Goal: Task Accomplishment & Management: Manage account settings

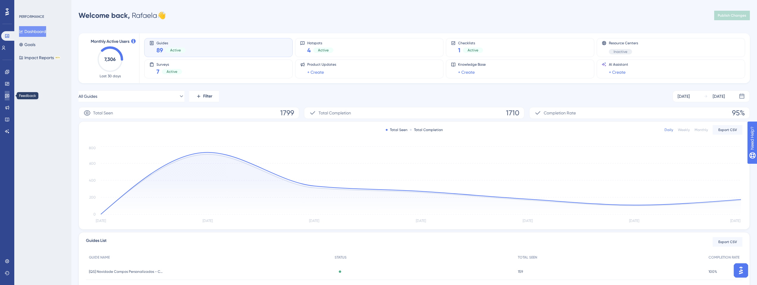
click at [8, 92] on link at bounding box center [7, 96] width 5 height 10
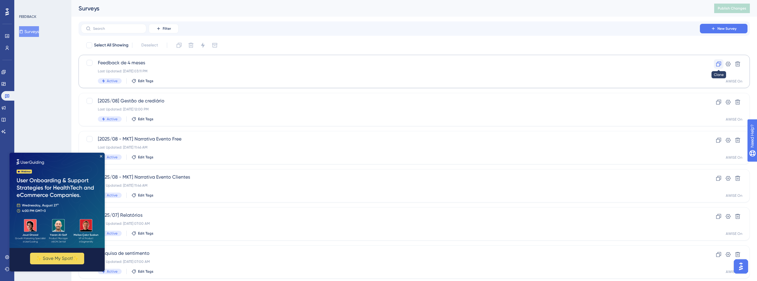
click at [718, 65] on icon at bounding box center [719, 64] width 6 height 6
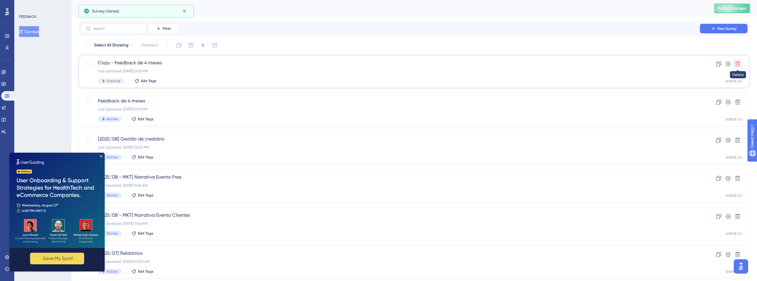
click at [738, 62] on icon at bounding box center [737, 64] width 5 height 5
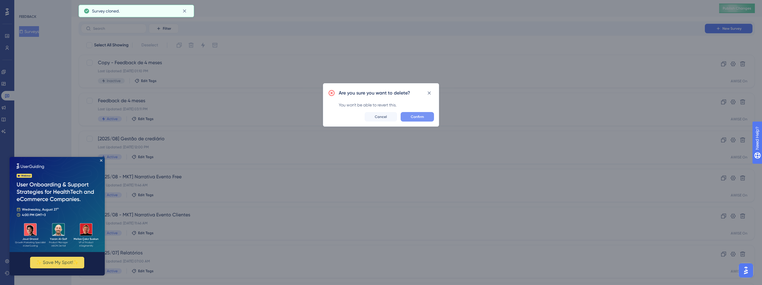
click at [416, 119] on button "Confirm" at bounding box center [416, 117] width 33 height 10
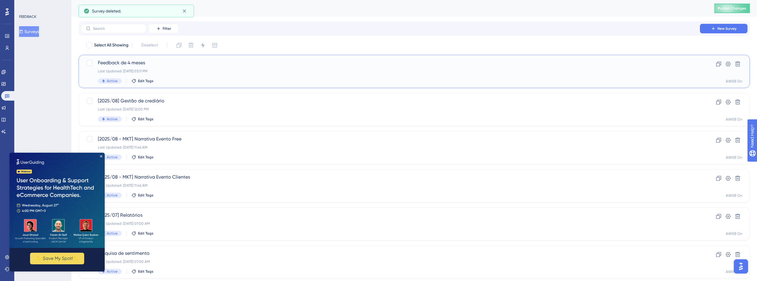
click at [135, 62] on span "Feedback de 4 meses" at bounding box center [390, 62] width 585 height 7
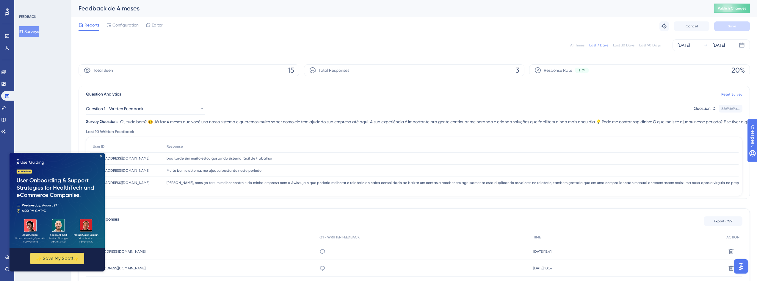
click at [32, 32] on button "Surveys" at bounding box center [29, 31] width 20 height 11
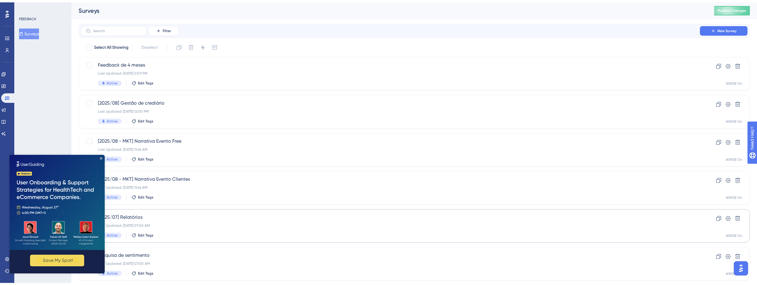
scroll to position [54, 0]
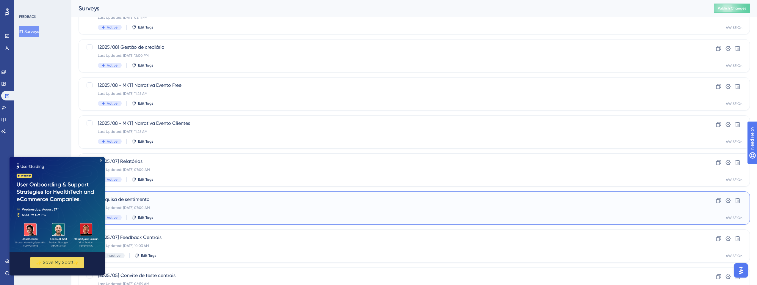
click at [167, 204] on div "Pesquisa de sentimento Last Updated: [DATE] 07:00 AM Active Edit Tags" at bounding box center [390, 208] width 585 height 24
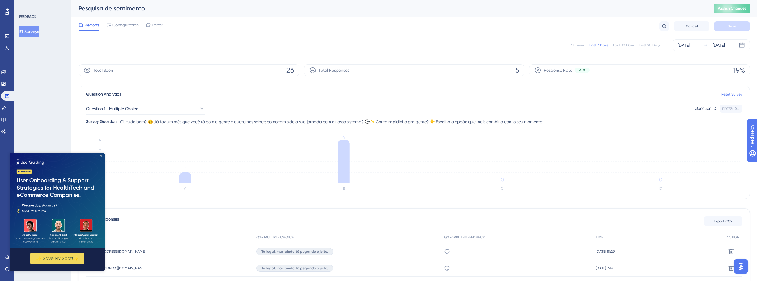
click at [101, 156] on icon "Close Preview" at bounding box center [101, 156] width 2 height 2
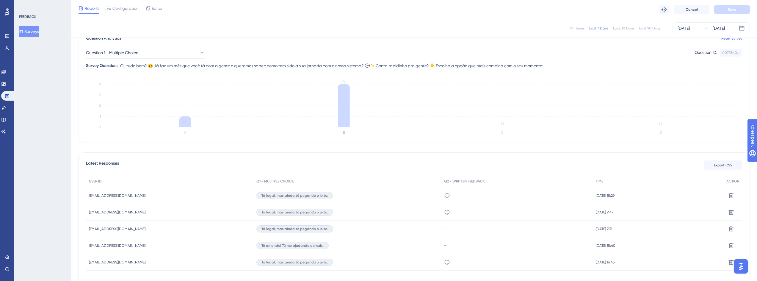
scroll to position [89, 0]
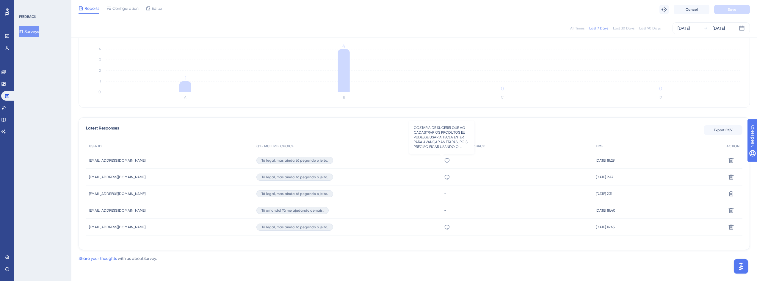
click at [444, 160] on icon at bounding box center [447, 160] width 6 height 6
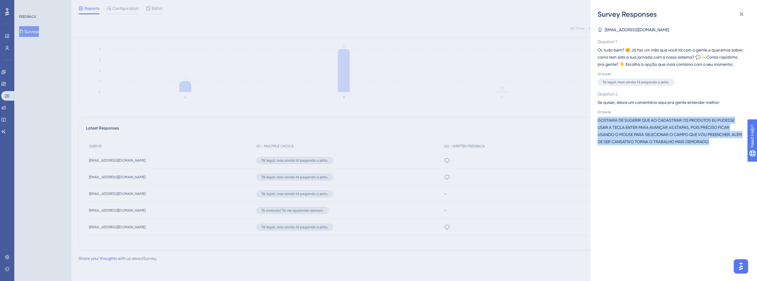
drag, startPoint x: 723, startPoint y: 153, endPoint x: 594, endPoint y: 128, distance: 131.7
click at [594, 128] on div "Survey Responses [EMAIL_ADDRESS][DOMAIN_NAME] Question 1 Oi, tudo bem? 😊 Já faz…" at bounding box center [673, 140] width 167 height 281
copy span "GOSTARIA DE SUGERIR QUE AO CADASTRAR OS PRODUTOS EU PUDESSE USAR A TECLA ENTER …"
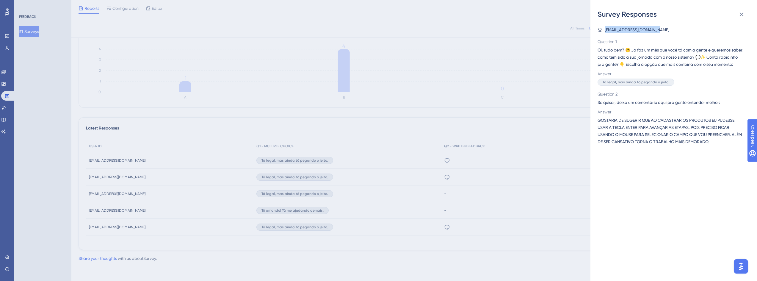
drag, startPoint x: 658, startPoint y: 28, endPoint x: 604, endPoint y: 31, distance: 53.6
click at [604, 31] on div "[EMAIL_ADDRESS][DOMAIN_NAME]" at bounding box center [672, 29] width 148 height 7
copy span "[EMAIL_ADDRESS][DOMAIN_NAME]"
click at [606, 45] on span "Question 1" at bounding box center [672, 41] width 148 height 7
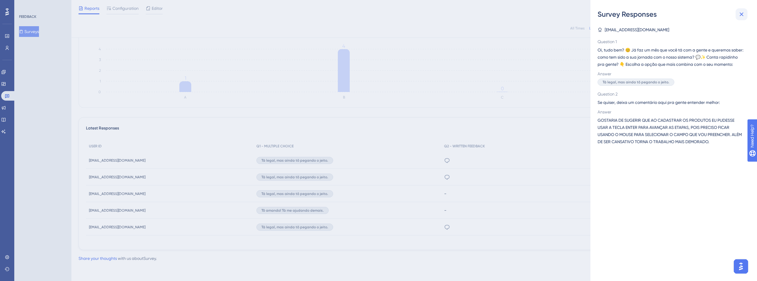
click at [743, 15] on icon at bounding box center [741, 14] width 7 height 7
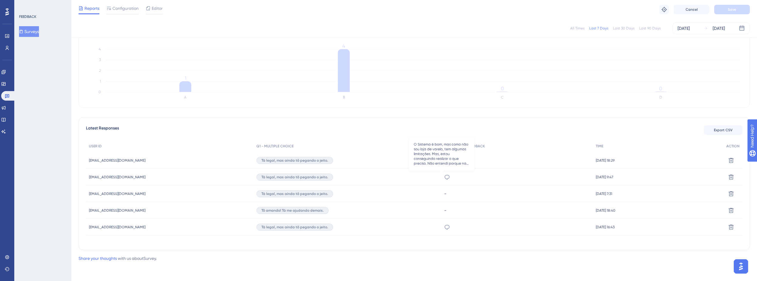
click at [444, 176] on icon at bounding box center [447, 177] width 6 height 6
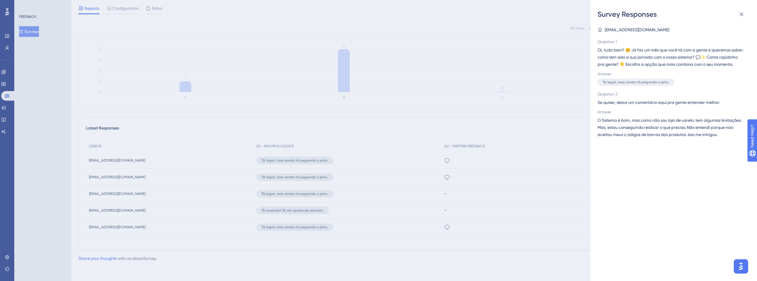
drag, startPoint x: 655, startPoint y: 29, endPoint x: 602, endPoint y: 29, distance: 52.4
click at [602, 29] on div "[EMAIL_ADDRESS][DOMAIN_NAME]" at bounding box center [672, 29] width 148 height 7
copy span "[EMAIL_ADDRESS][DOMAIN_NAME]"
click at [744, 13] on icon at bounding box center [741, 14] width 7 height 7
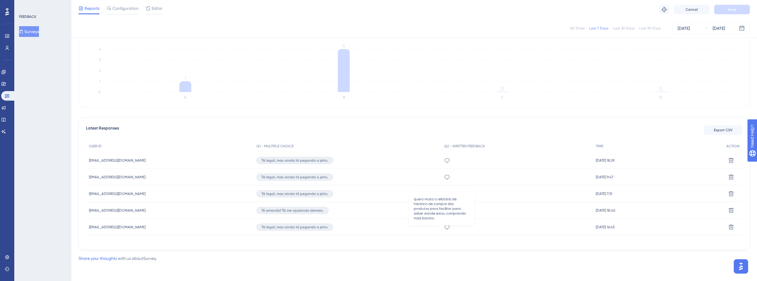
click at [444, 226] on icon at bounding box center [447, 227] width 6 height 6
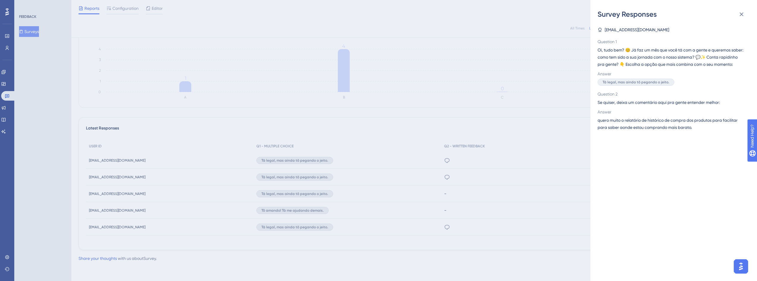
click at [647, 29] on span "[EMAIL_ADDRESS][DOMAIN_NAME]" at bounding box center [637, 29] width 65 height 7
copy span "[EMAIL_ADDRESS][DOMAIN_NAME]"
click at [740, 15] on icon at bounding box center [741, 14] width 7 height 7
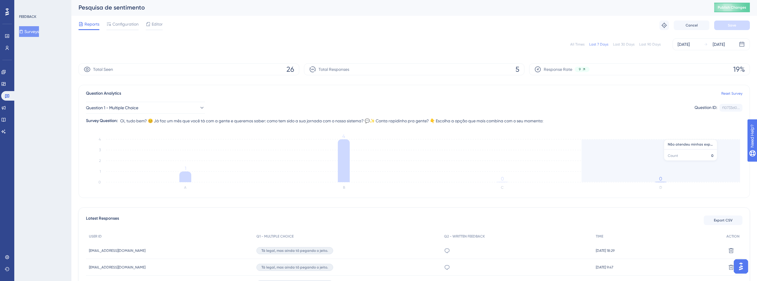
scroll to position [0, 0]
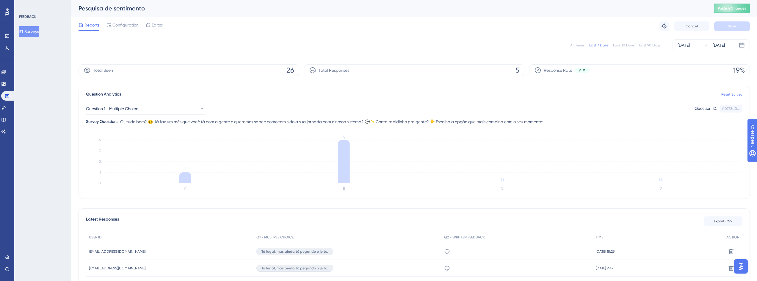
click at [621, 43] on div "Last 30 Days" at bounding box center [623, 45] width 21 height 5
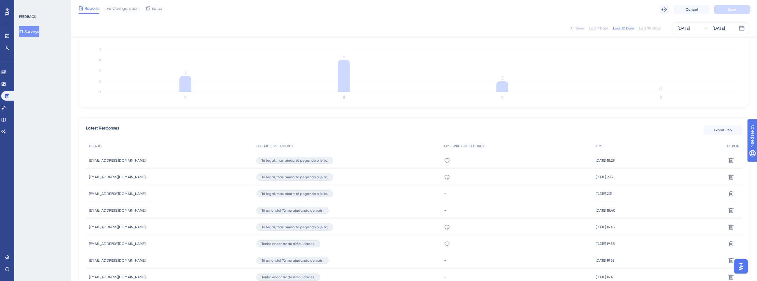
scroll to position [142, 0]
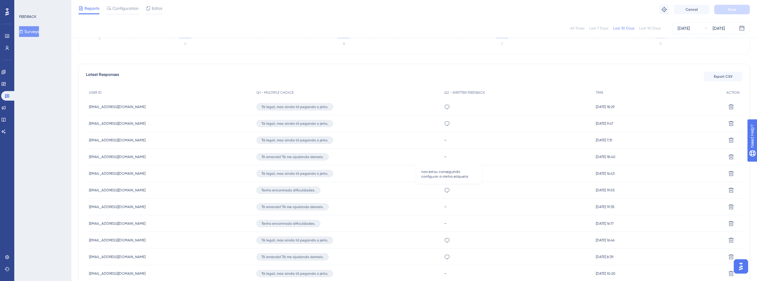
click at [450, 191] on icon at bounding box center [447, 190] width 6 height 6
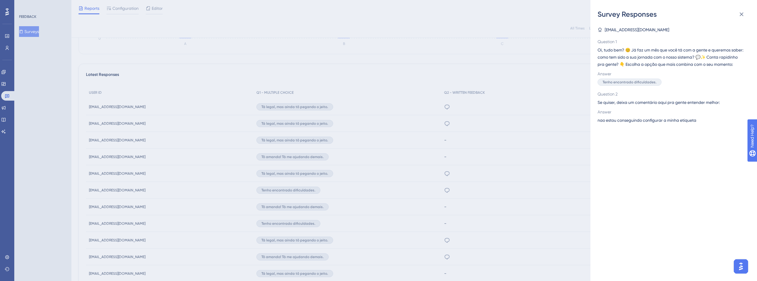
click at [629, 28] on span "[EMAIL_ADDRESS][DOMAIN_NAME]" at bounding box center [637, 29] width 65 height 7
click at [630, 28] on span "[EMAIL_ADDRESS][DOMAIN_NAME]" at bounding box center [637, 29] width 65 height 7
copy span "[EMAIL_ADDRESS][DOMAIN_NAME]"
click at [489, 180] on div "Survey Responses [EMAIL_ADDRESS][DOMAIN_NAME] Question 1 Oi, tudo bem? 😊 Já faz…" at bounding box center [378, 140] width 757 height 281
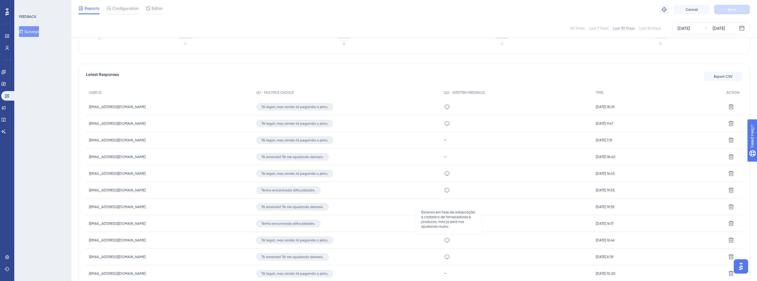
click at [450, 240] on icon at bounding box center [447, 240] width 6 height 6
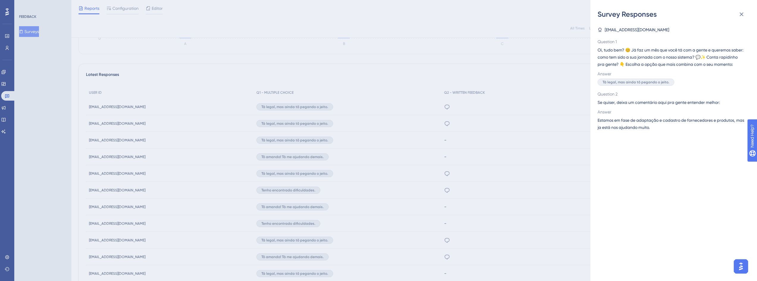
click at [451, 262] on div "Survey Responses [EMAIL_ADDRESS][DOMAIN_NAME] Question 1 Oi, tudo bem? 😊 Já faz…" at bounding box center [378, 140] width 757 height 281
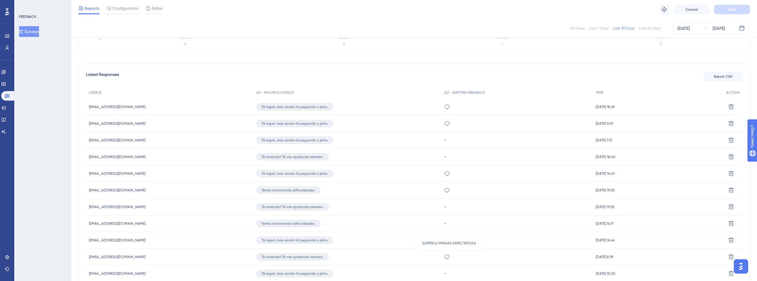
click at [450, 256] on icon at bounding box center [447, 257] width 6 height 6
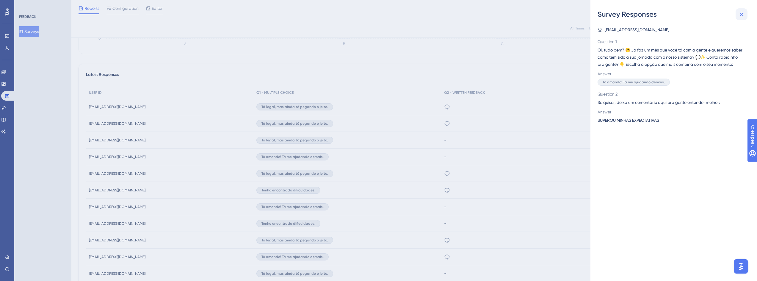
click at [742, 15] on icon at bounding box center [741, 14] width 7 height 7
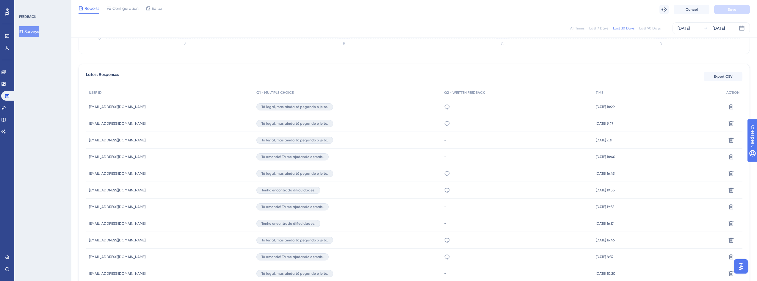
scroll to position [0, 0]
